Goal: Information Seeking & Learning: Learn about a topic

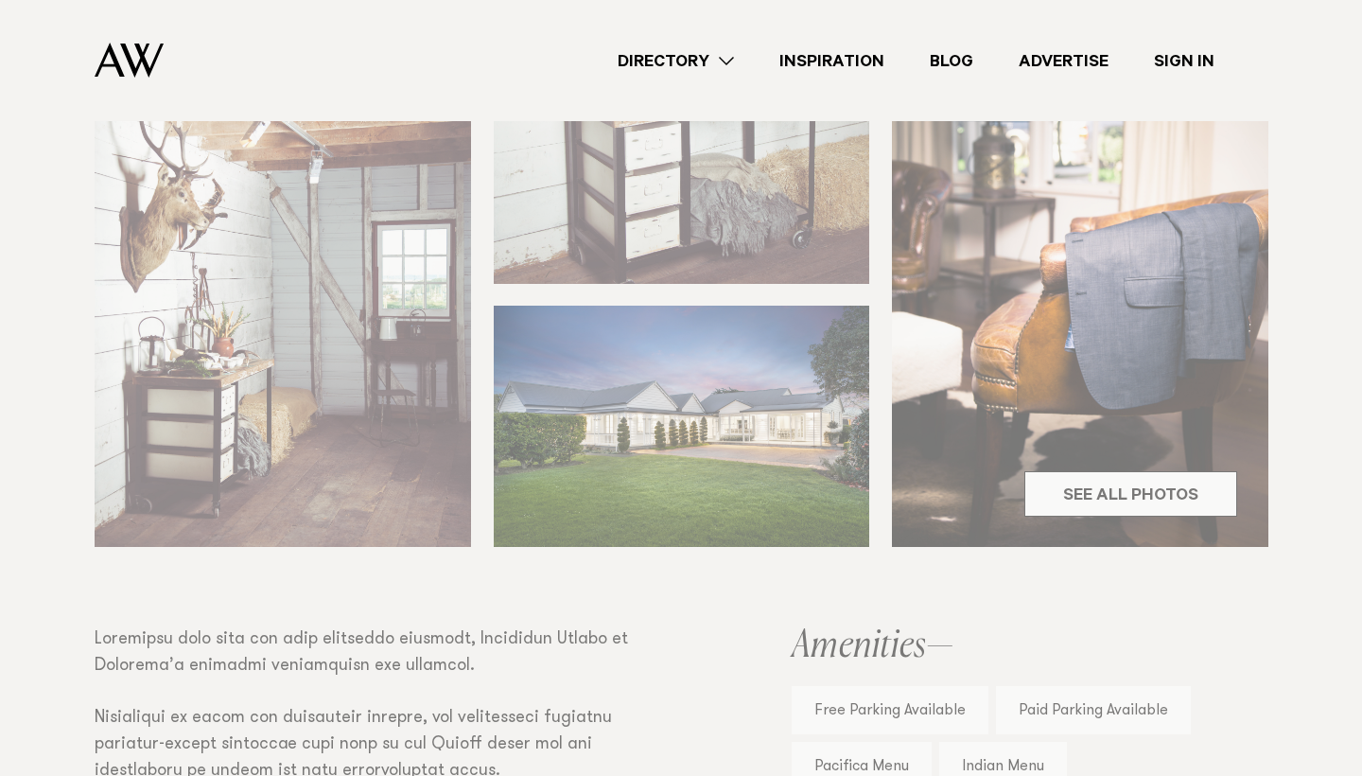
scroll to position [685, 0]
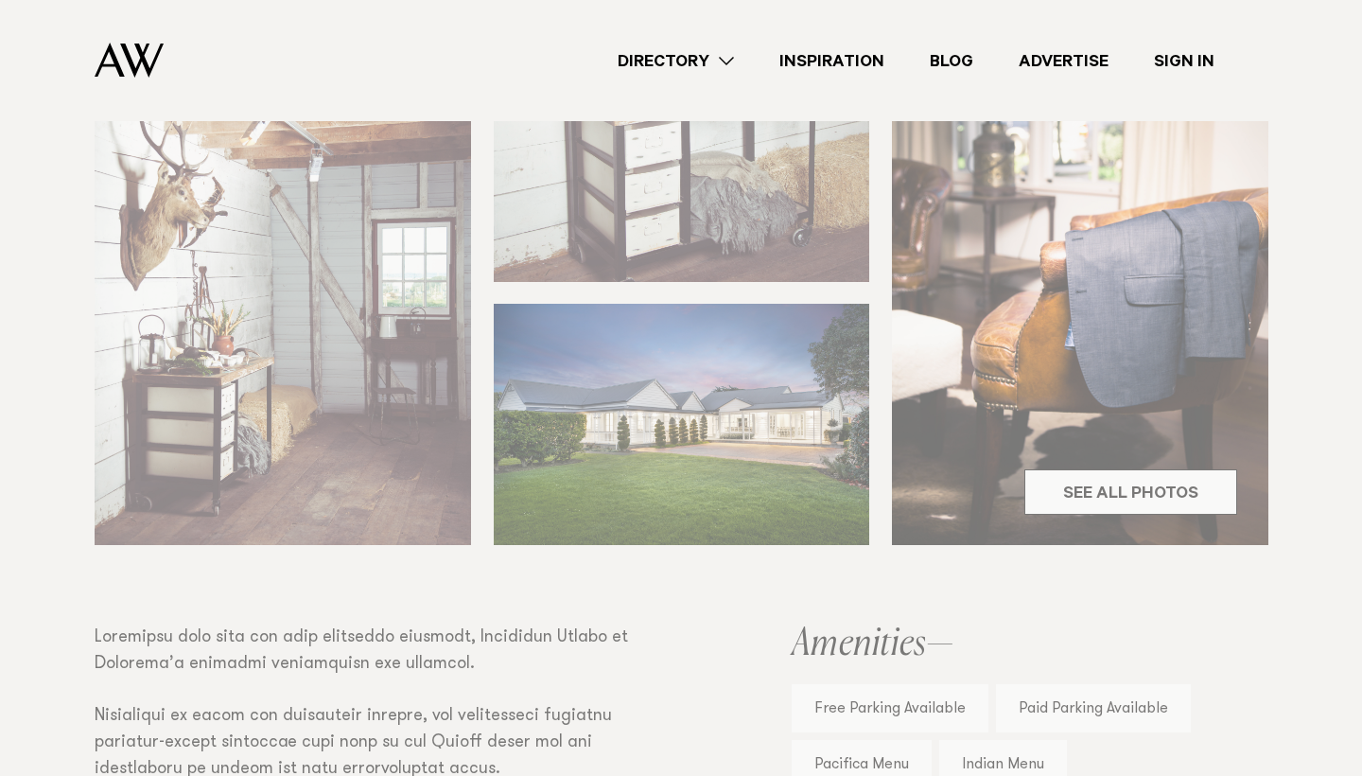
click at [1113, 493] on div "Venues [GEOGRAPHIC_DATA] Share Copy Link Email twitter" at bounding box center [681, 490] width 1362 height 1704
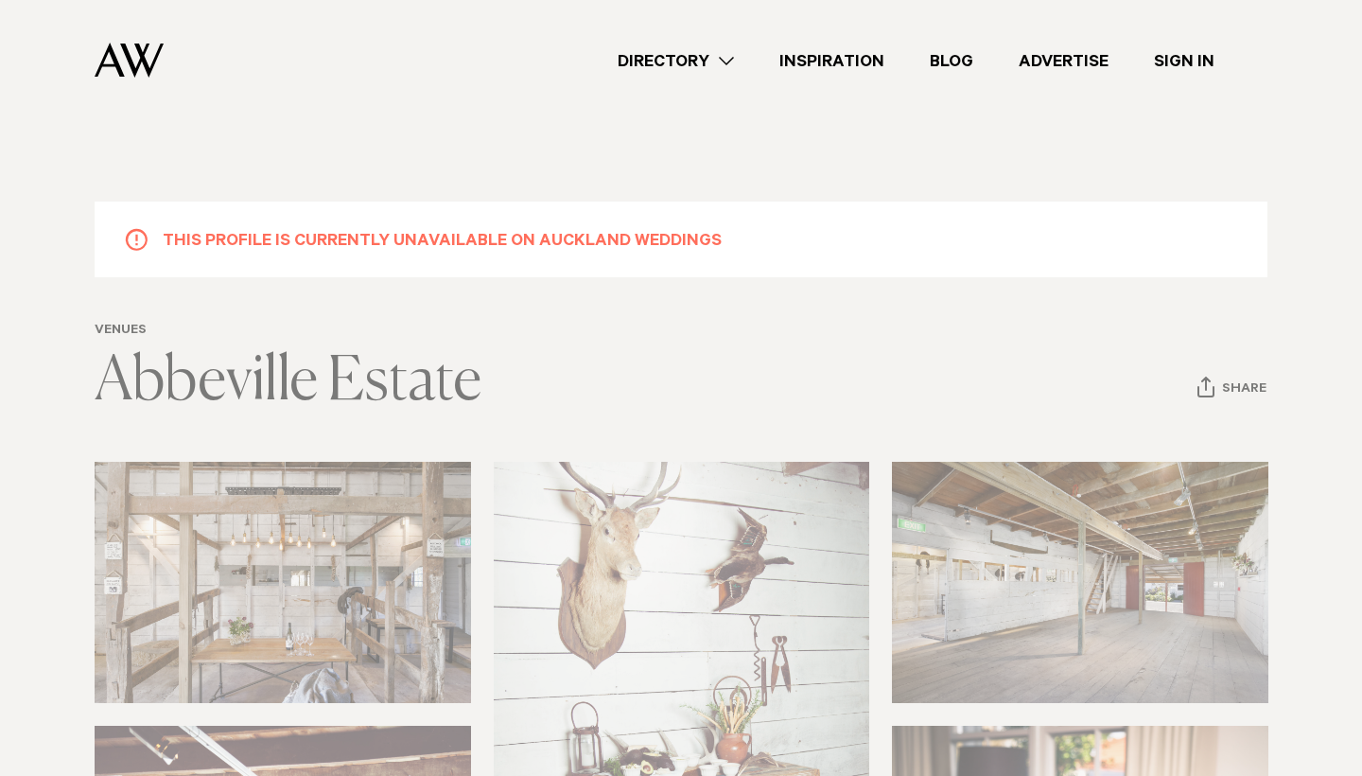
scroll to position [0, 0]
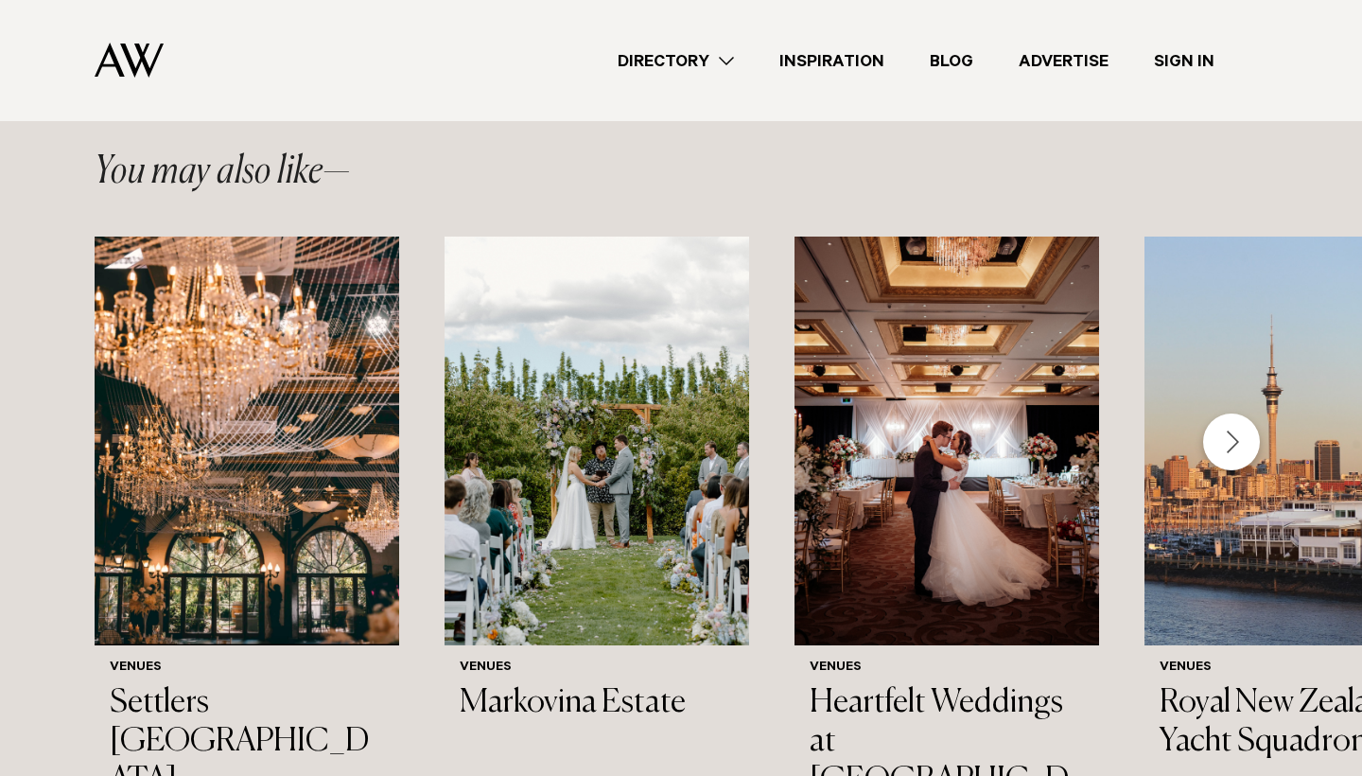
scroll to position [2012, 0]
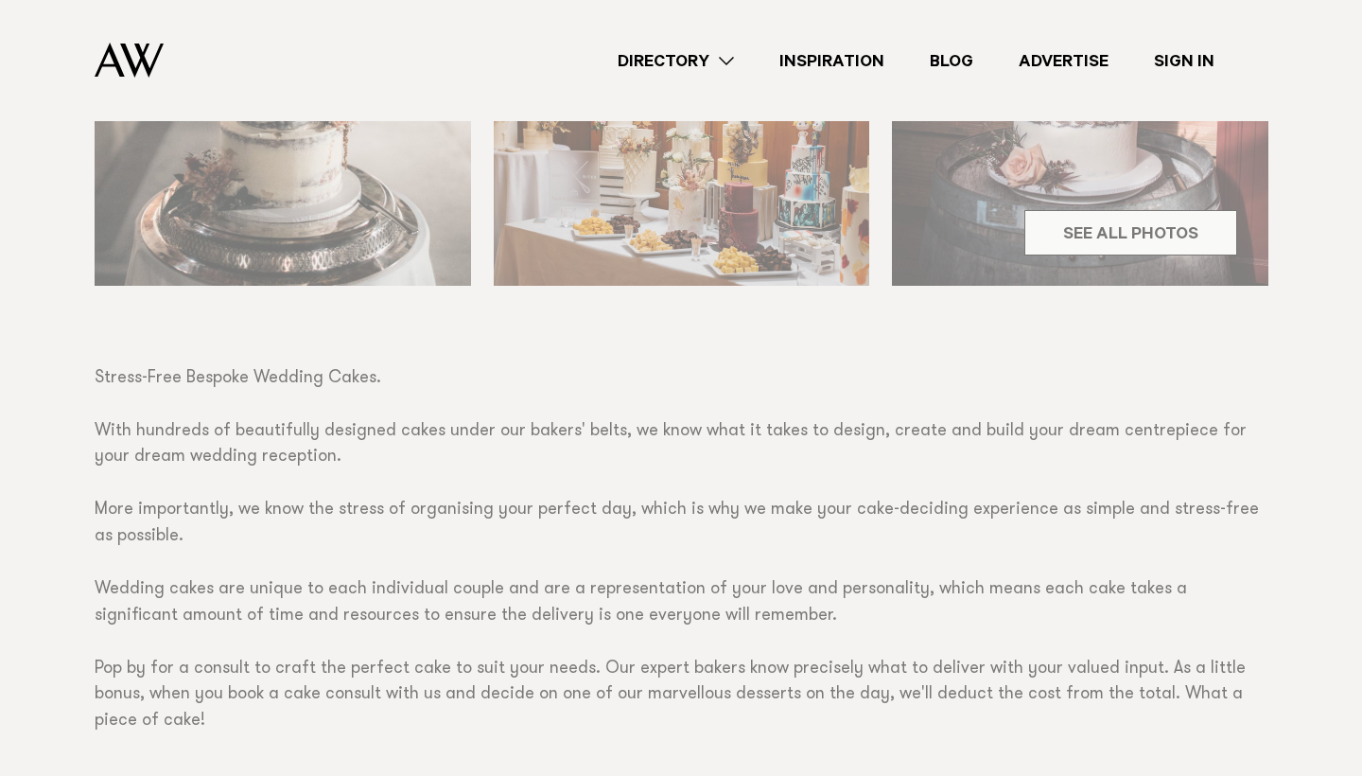
scroll to position [956, 0]
